Goal: Information Seeking & Learning: Learn about a topic

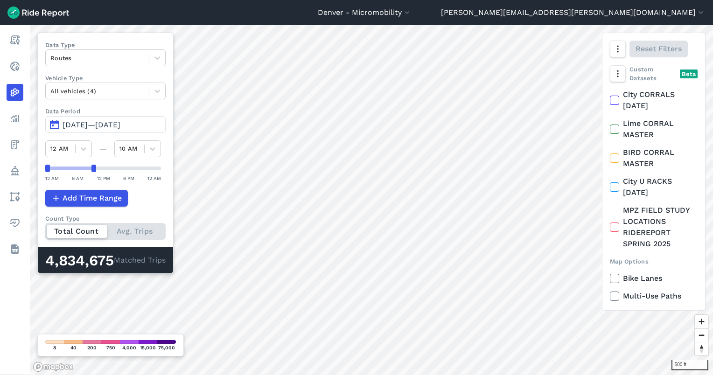
drag, startPoint x: 159, startPoint y: 168, endPoint x: 95, endPoint y: 165, distance: 63.5
click at [95, 165] on div at bounding box center [93, 168] width 5 height 7
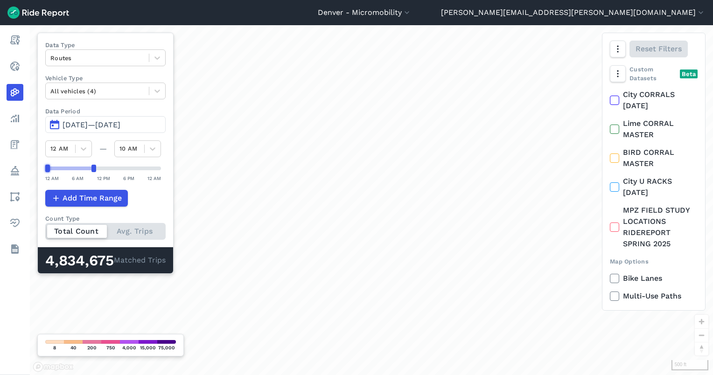
click at [55, 169] on div at bounding box center [71, 169] width 46 height 4
drag, startPoint x: 48, startPoint y: 166, endPoint x: 73, endPoint y: 171, distance: 25.6
click at [73, 171] on div at bounding box center [75, 168] width 5 height 7
click at [92, 166] on div at bounding box center [93, 168] width 5 height 7
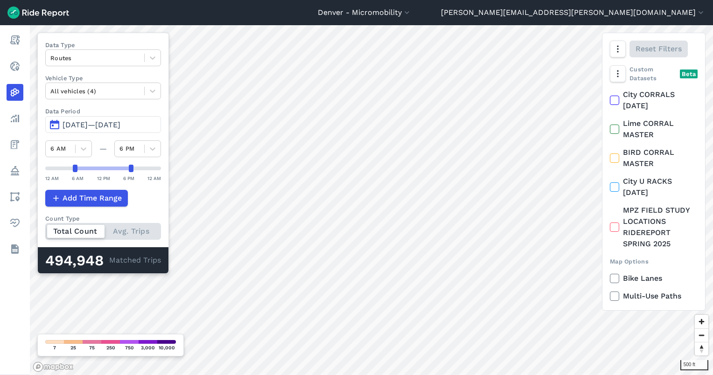
drag, startPoint x: 99, startPoint y: 168, endPoint x: 116, endPoint y: 169, distance: 16.9
click at [129, 168] on div at bounding box center [131, 168] width 5 height 7
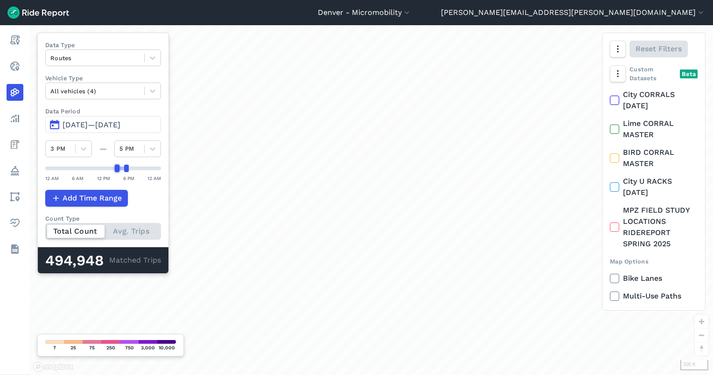
drag, startPoint x: 75, startPoint y: 168, endPoint x: 115, endPoint y: 170, distance: 40.7
click at [115, 170] on div at bounding box center [117, 168] width 5 height 7
drag, startPoint x: 124, startPoint y: 165, endPoint x: 129, endPoint y: 166, distance: 5.2
click at [129, 166] on div at bounding box center [131, 168] width 5 height 7
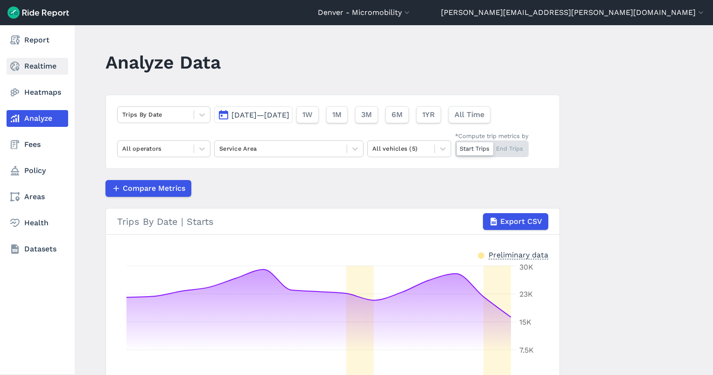
click at [22, 68] on link "Realtime" at bounding box center [38, 66] width 62 height 17
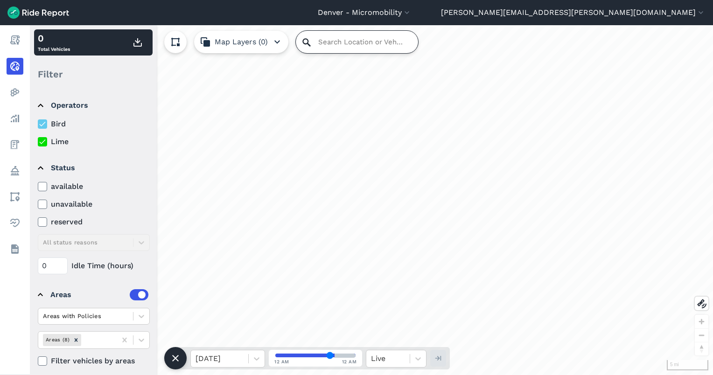
click at [314, 46] on input "Search Location or Vehicles" at bounding box center [357, 42] width 122 height 22
paste input "[STREET_ADDRESS]"
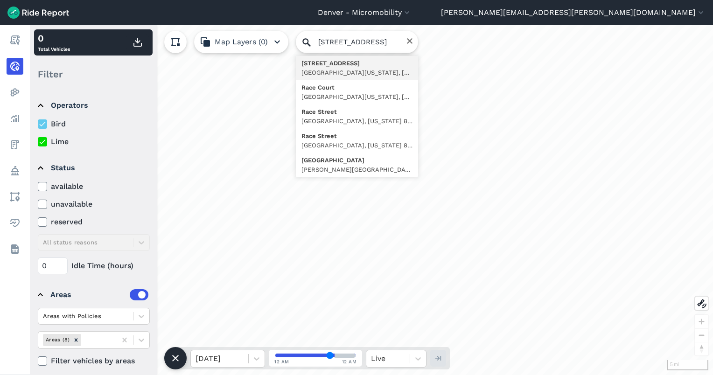
type input "[STREET_ADDRESS][US_STATE]"
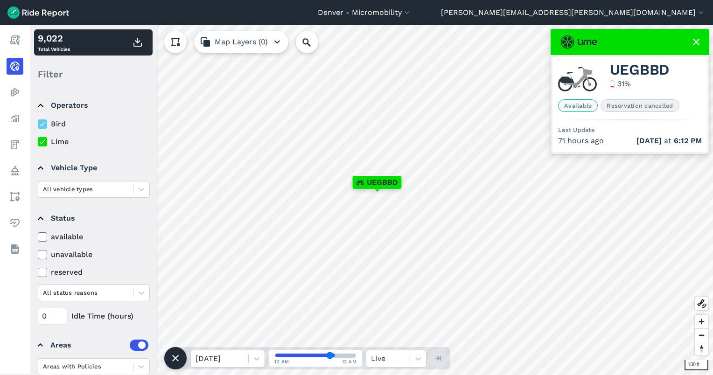
click at [373, 189] on div "UEGBBD" at bounding box center [377, 183] width 50 height 14
click at [287, 355] on input "range" at bounding box center [315, 356] width 80 height 4
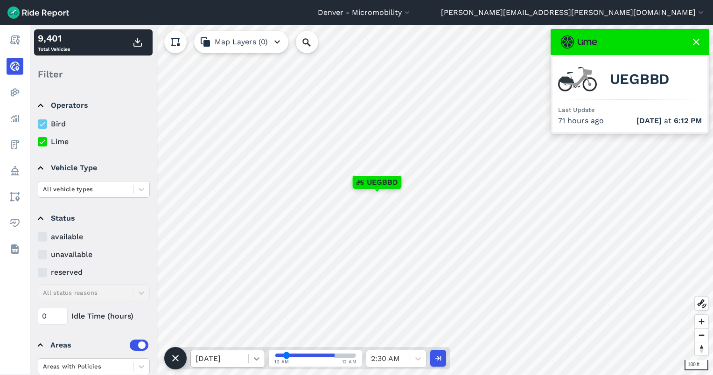
click at [252, 353] on div at bounding box center [257, 359] width 16 height 16
click at [232, 304] on div "[DATE]" at bounding box center [227, 297] width 75 height 19
click at [304, 354] on input "range" at bounding box center [315, 356] width 80 height 4
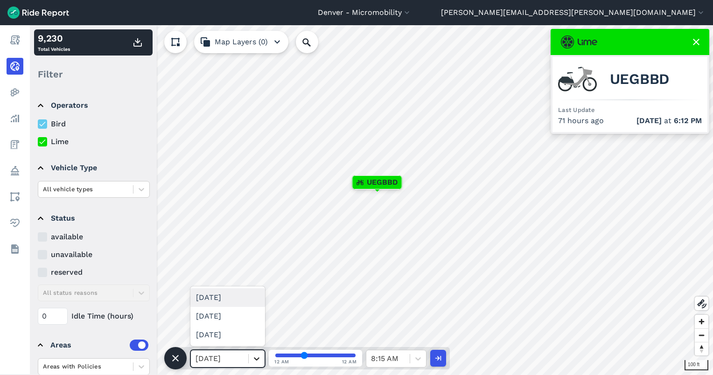
click at [250, 353] on div at bounding box center [257, 359] width 16 height 16
click at [236, 333] on div "[DATE]" at bounding box center [227, 335] width 75 height 19
type input "78"
click at [338, 356] on input "range" at bounding box center [315, 356] width 80 height 4
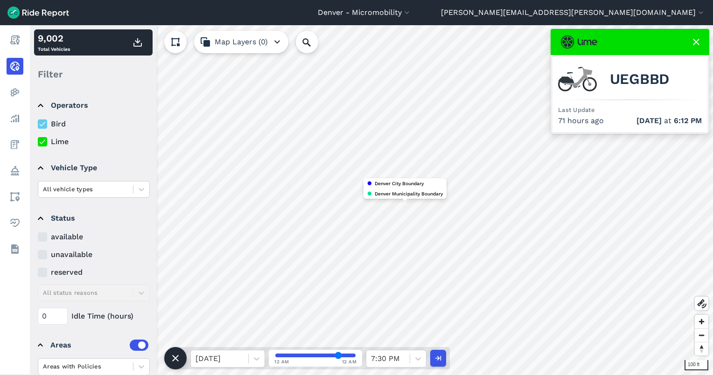
click at [239, 41] on button "Map Layers (0)" at bounding box center [241, 42] width 94 height 22
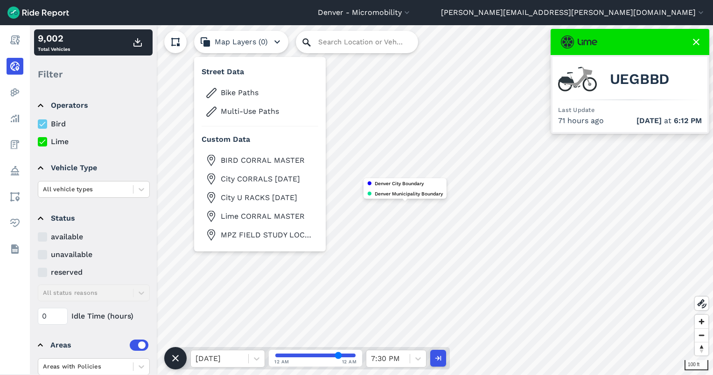
click at [304, 42] on icon at bounding box center [306, 42] width 11 height 11
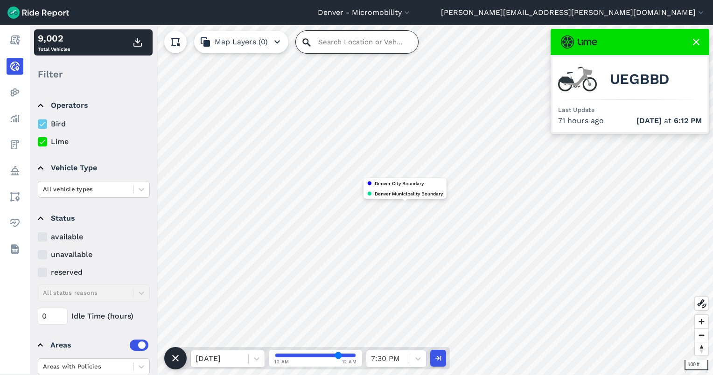
click at [327, 42] on input "Search Location or Vehicles" at bounding box center [357, 42] width 122 height 22
paste input "[PERSON_NAME] Way and [GEOGRAPHIC_DATA]"
type input "[PERSON_NAME] Way and [GEOGRAPHIC_DATA]"
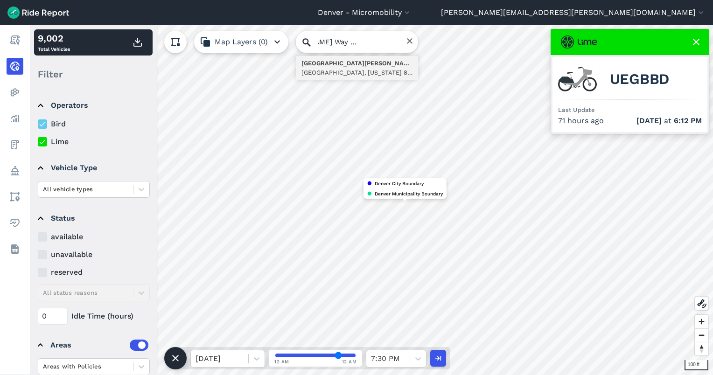
scroll to position [0, 0]
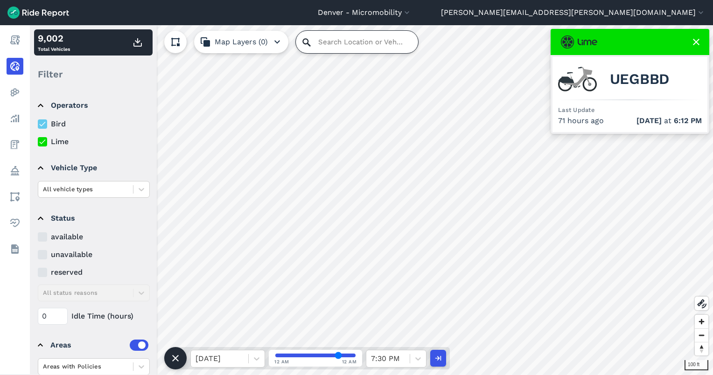
click at [327, 39] on input "Search Location or Vehicles" at bounding box center [357, 42] width 122 height 22
paste input "[PERSON_NAME] Way and [GEOGRAPHIC_DATA]"
type input "[PERSON_NAME] Way and [GEOGRAPHIC_DATA]"
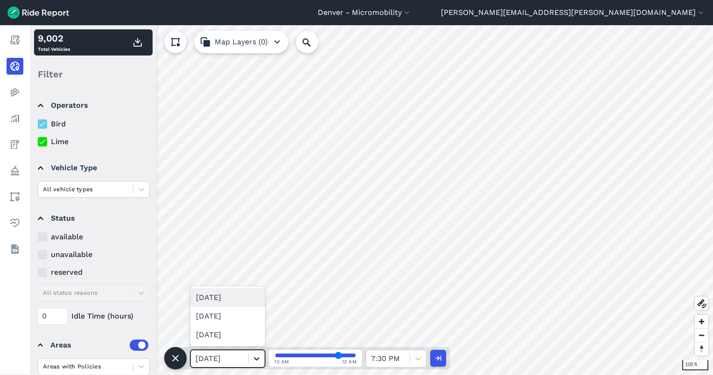
click at [259, 359] on icon at bounding box center [256, 358] width 9 height 9
click at [443, 360] on button "button" at bounding box center [438, 358] width 16 height 17
type input "67"
click at [245, 359] on div "[DATE]" at bounding box center [219, 359] width 57 height 17
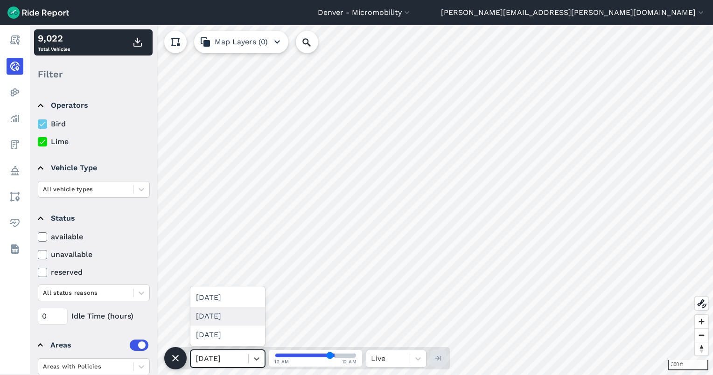
click at [219, 321] on div "[DATE]" at bounding box center [227, 316] width 75 height 19
